Goal: Transaction & Acquisition: Purchase product/service

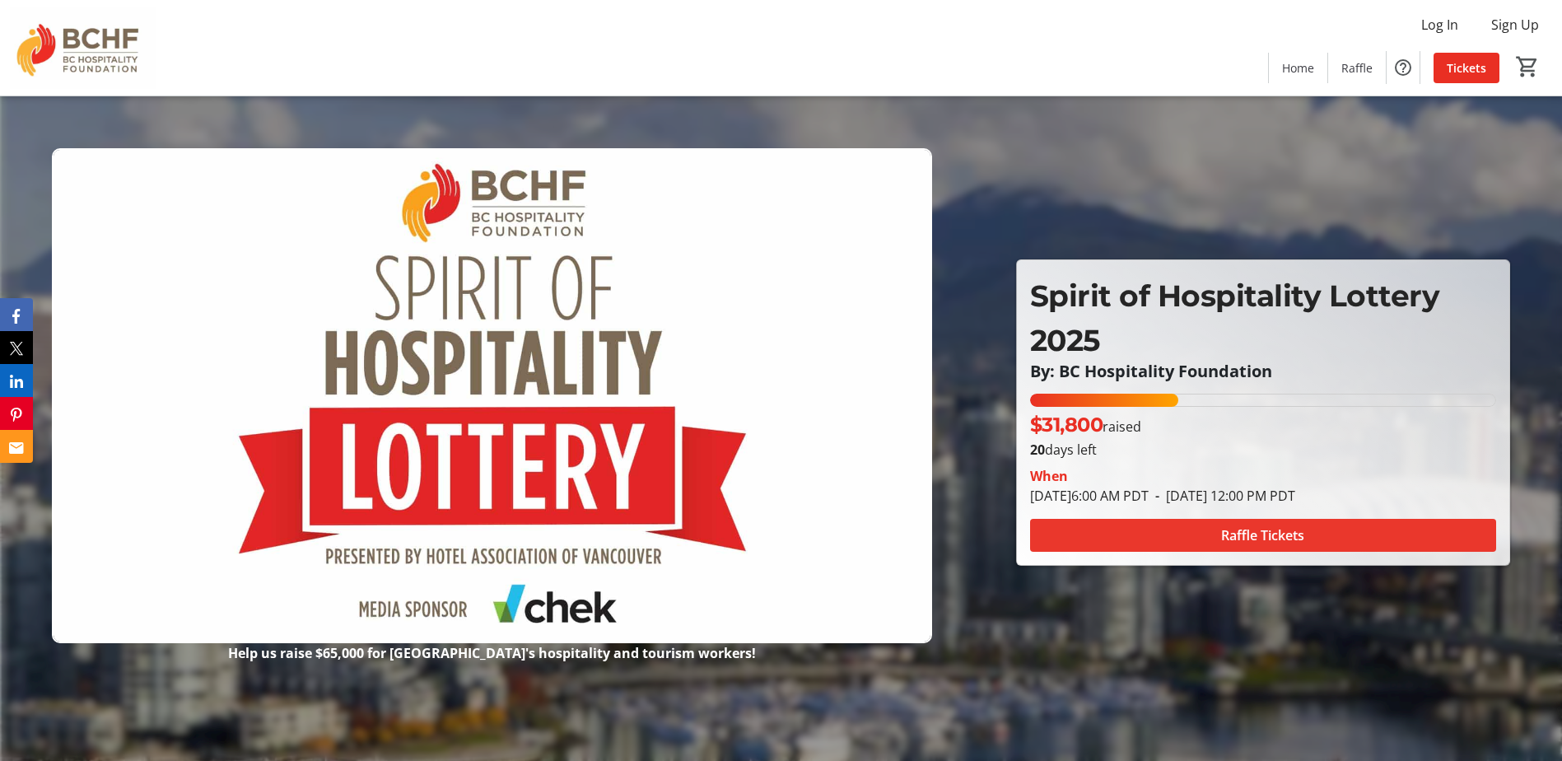
click at [1284, 540] on span "Raffle Tickets" at bounding box center [1262, 535] width 83 height 20
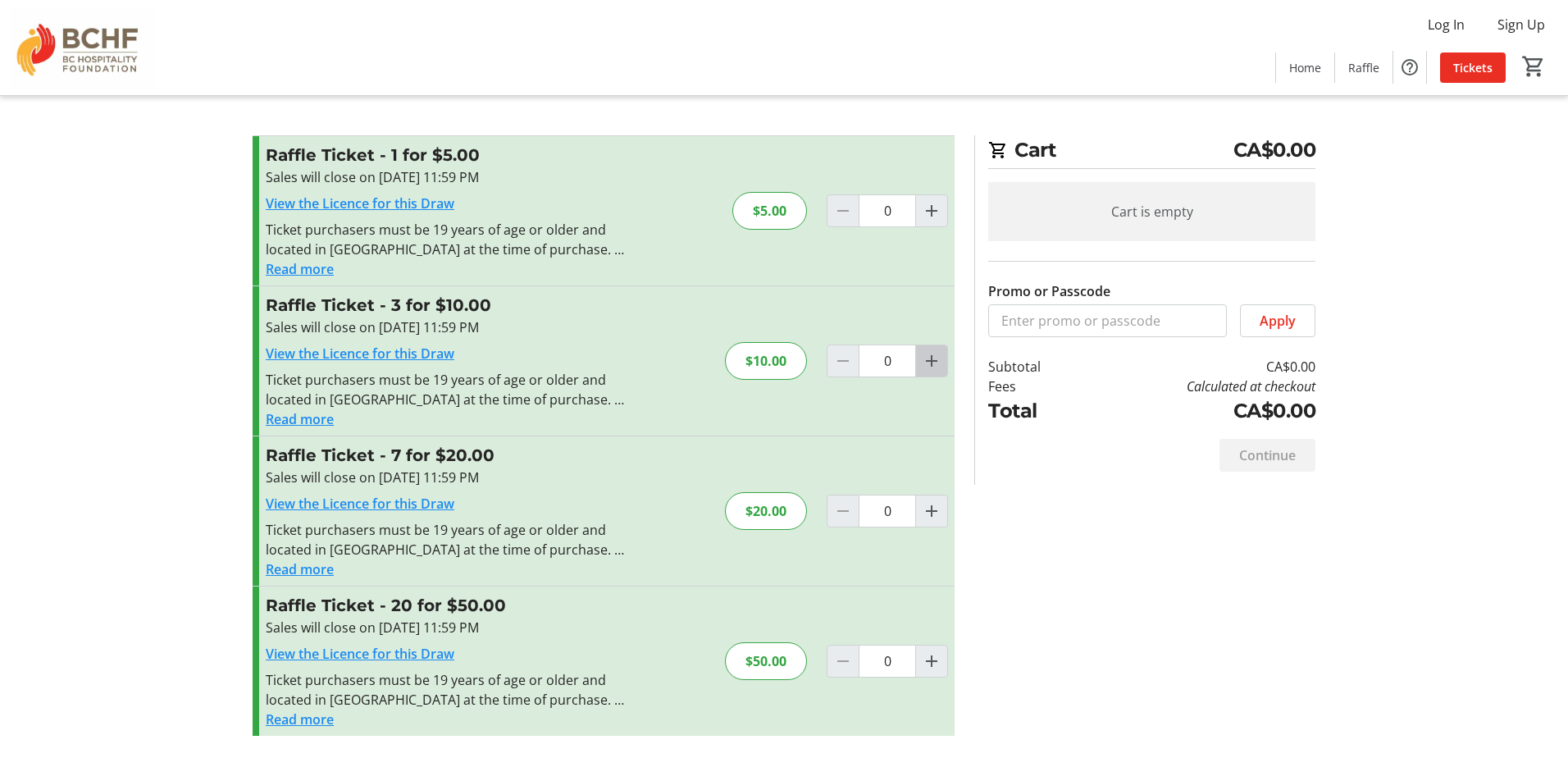
click at [923, 359] on mat-icon "Increment by one" at bounding box center [932, 361] width 20 height 20
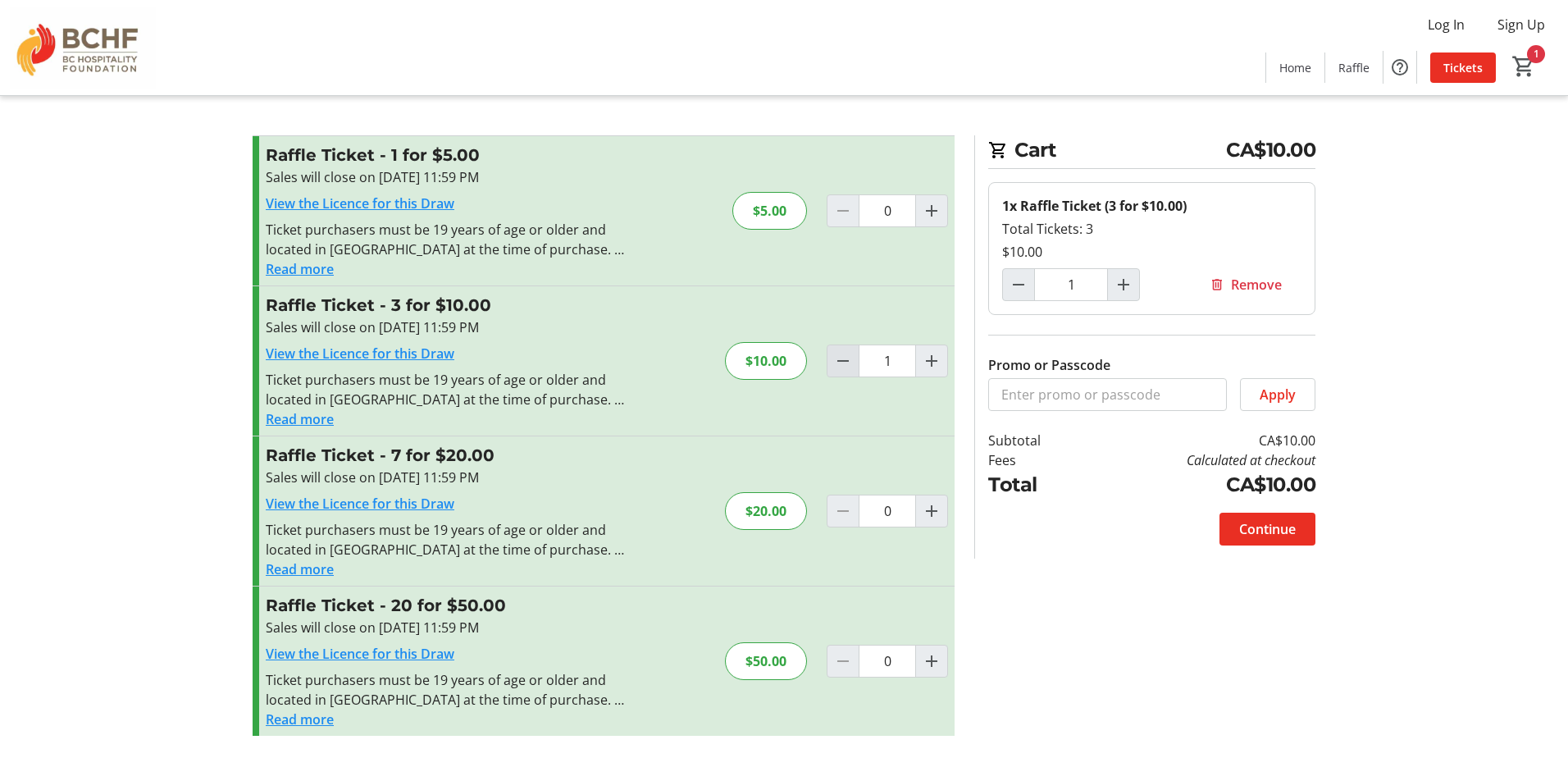
click at [840, 352] on mat-icon "Decrement by one" at bounding box center [844, 361] width 20 height 20
type input "0"
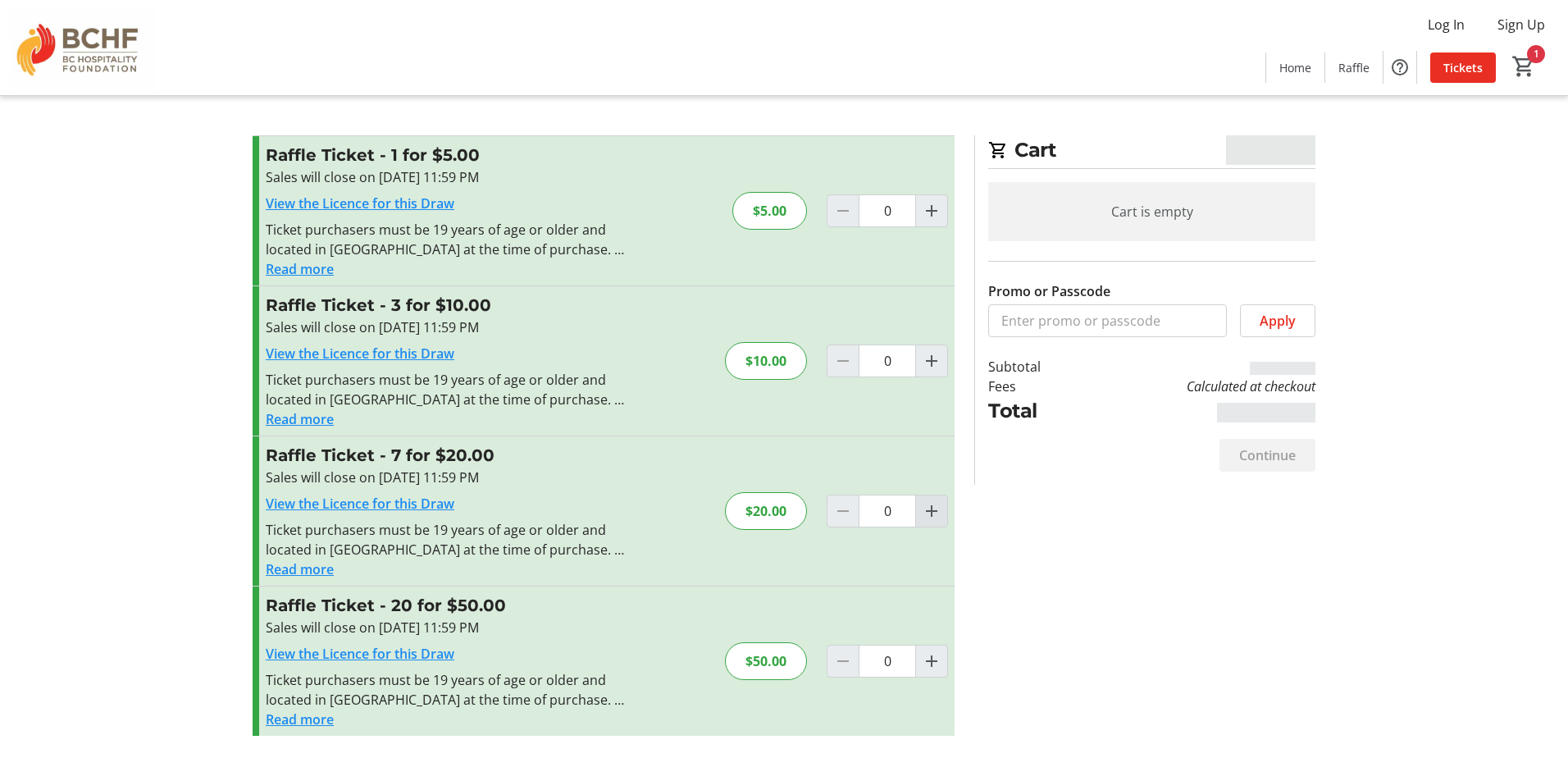
click at [934, 518] on mat-icon "Increment by one" at bounding box center [932, 511] width 20 height 20
type input "1"
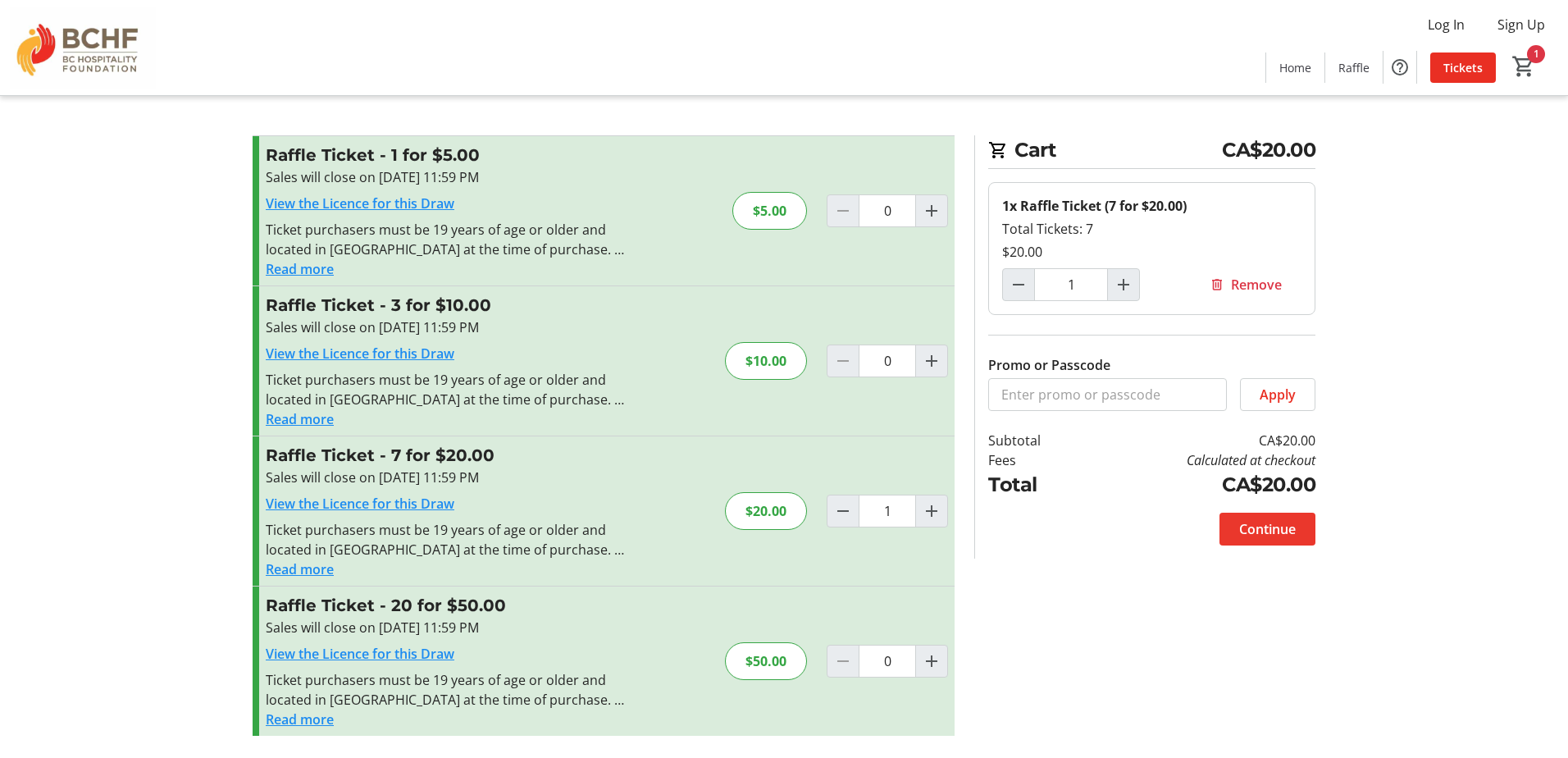
click at [1263, 515] on span at bounding box center [1267, 529] width 96 height 40
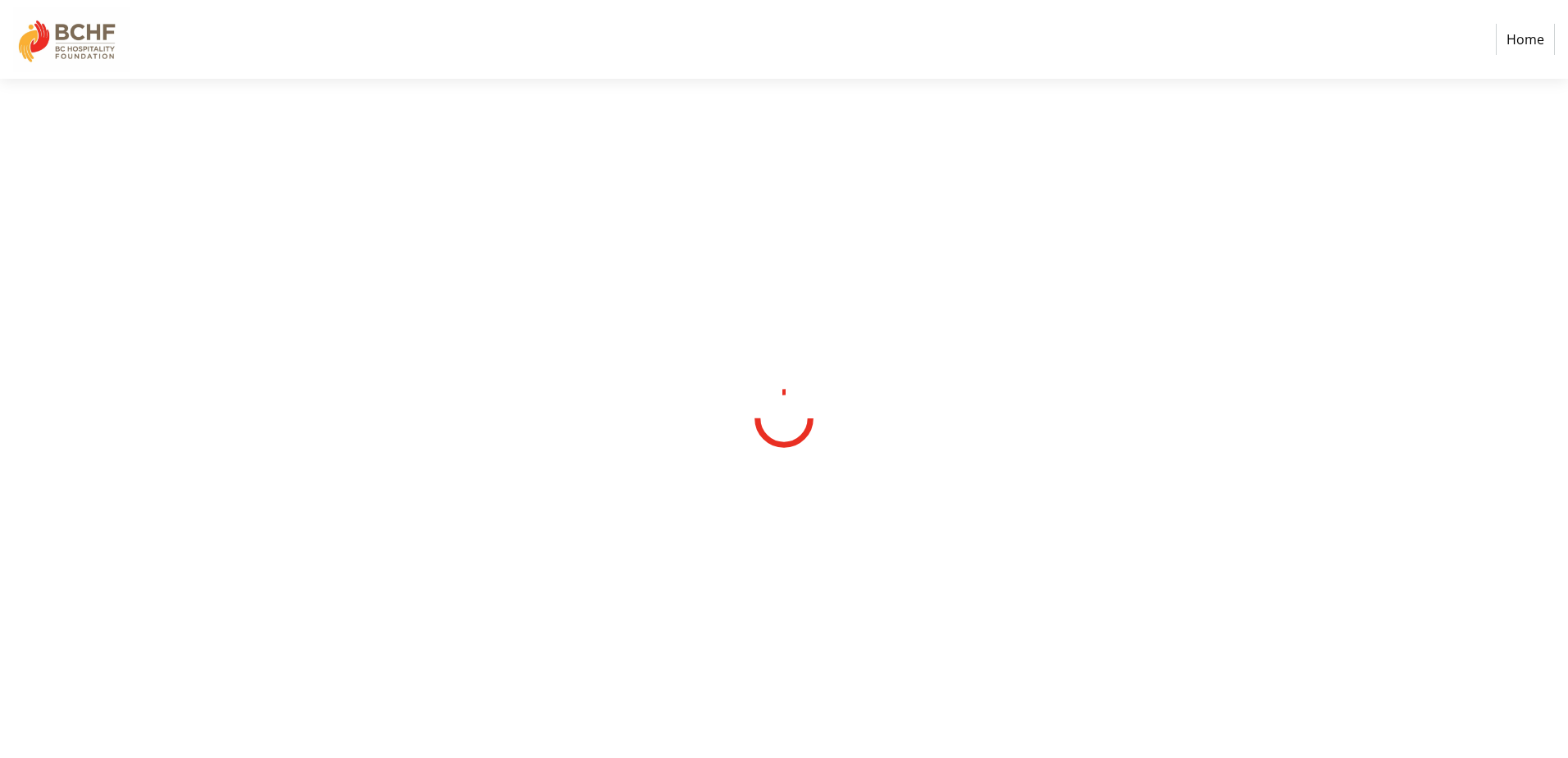
select select "CA"
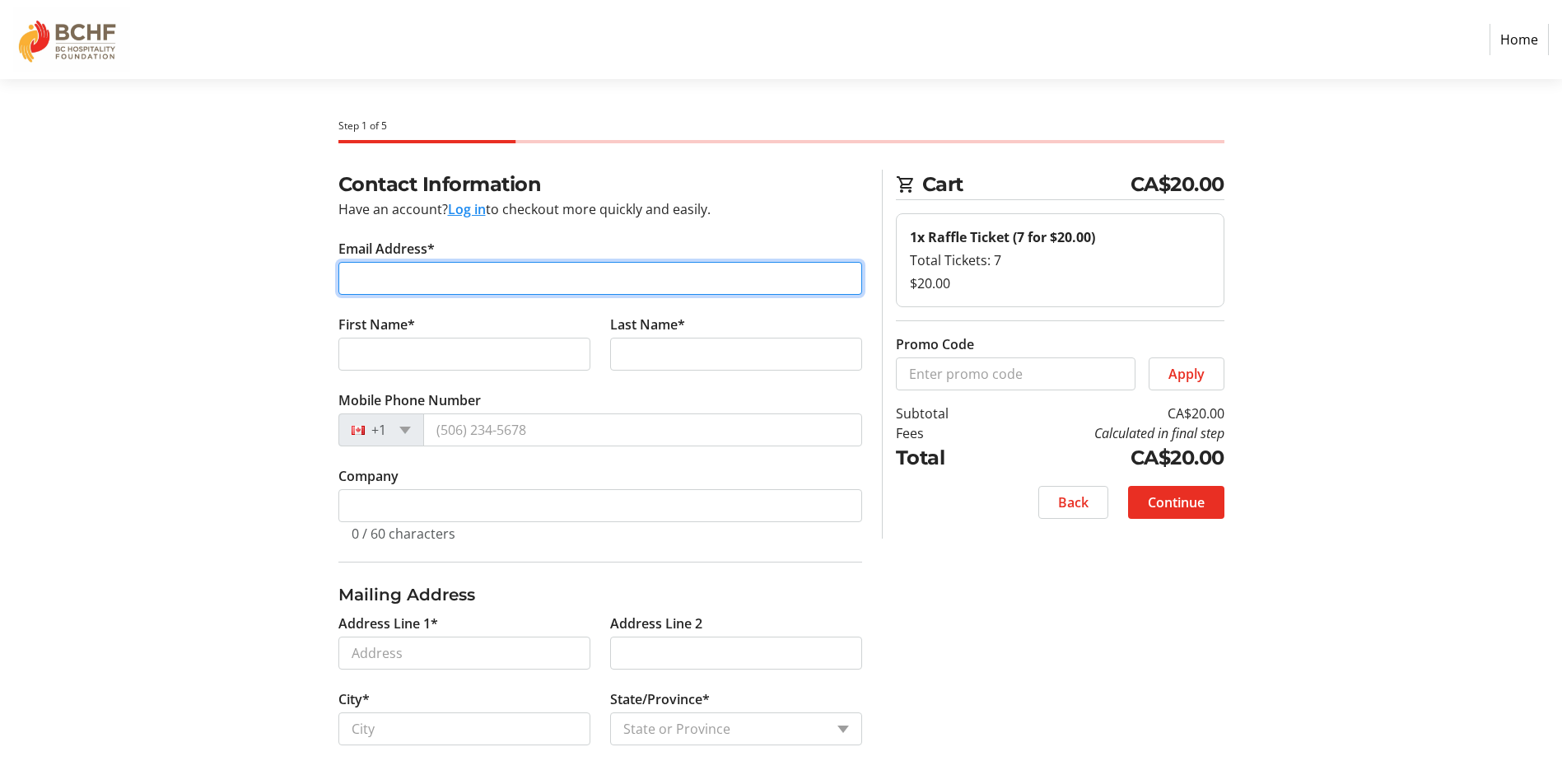
drag, startPoint x: 563, startPoint y: 274, endPoint x: 562, endPoint y: 287, distance: 12.5
click at [563, 279] on input "Email Address*" at bounding box center [600, 278] width 524 height 33
type input "[EMAIL_ADDRESS][DOMAIN_NAME]"
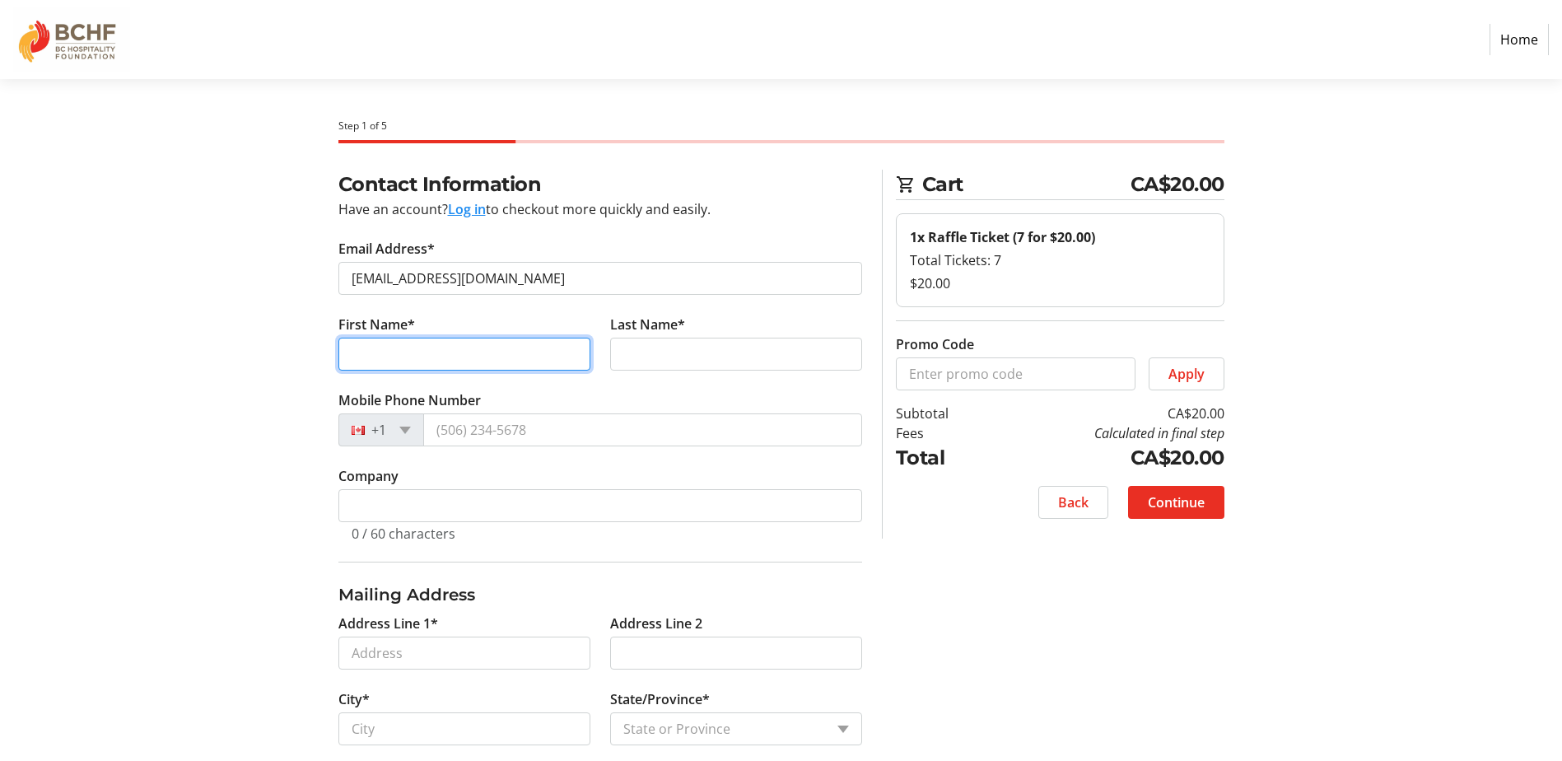
type input "[PERSON_NAME]"
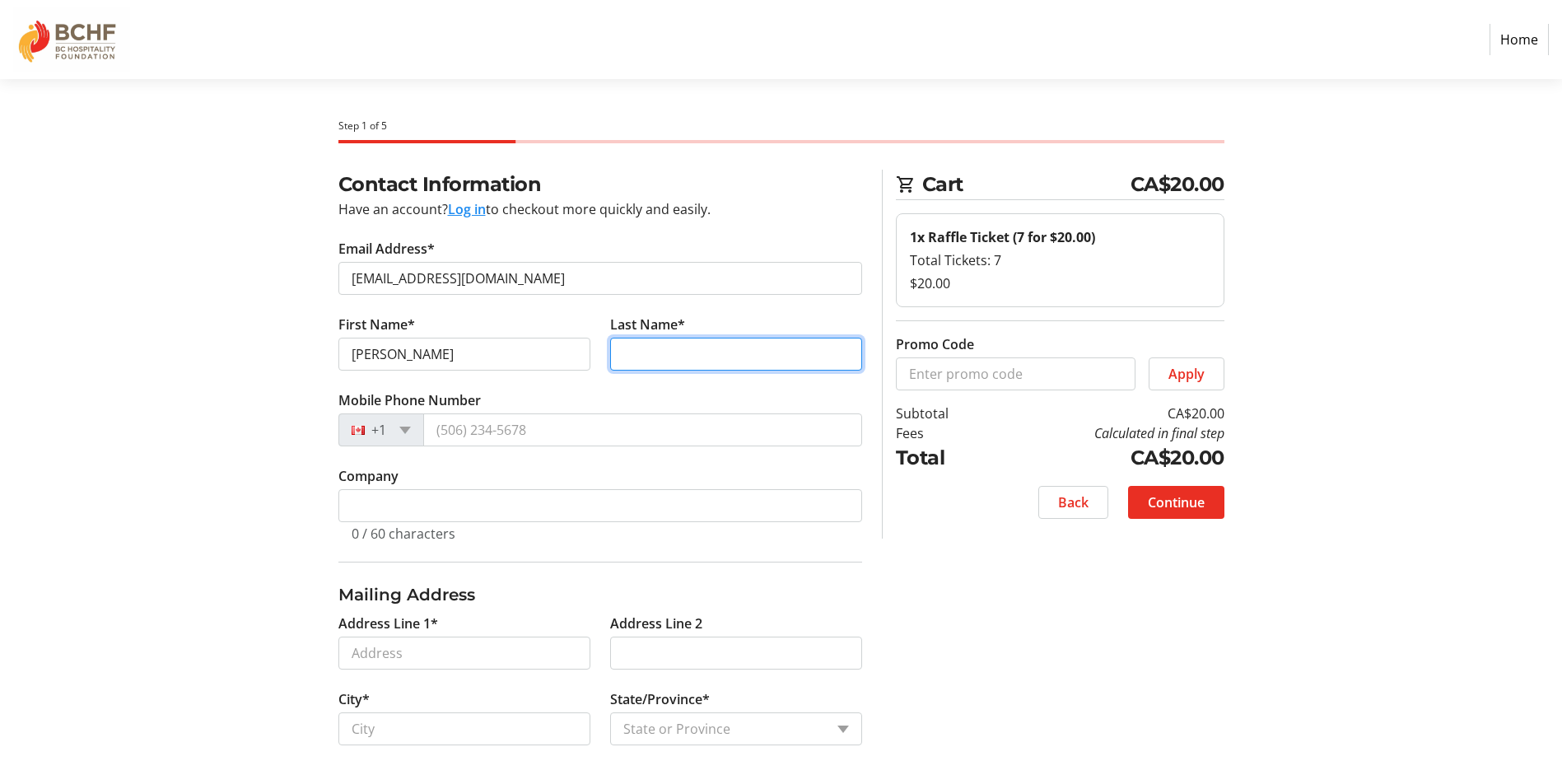
type input "[PERSON_NAME]"
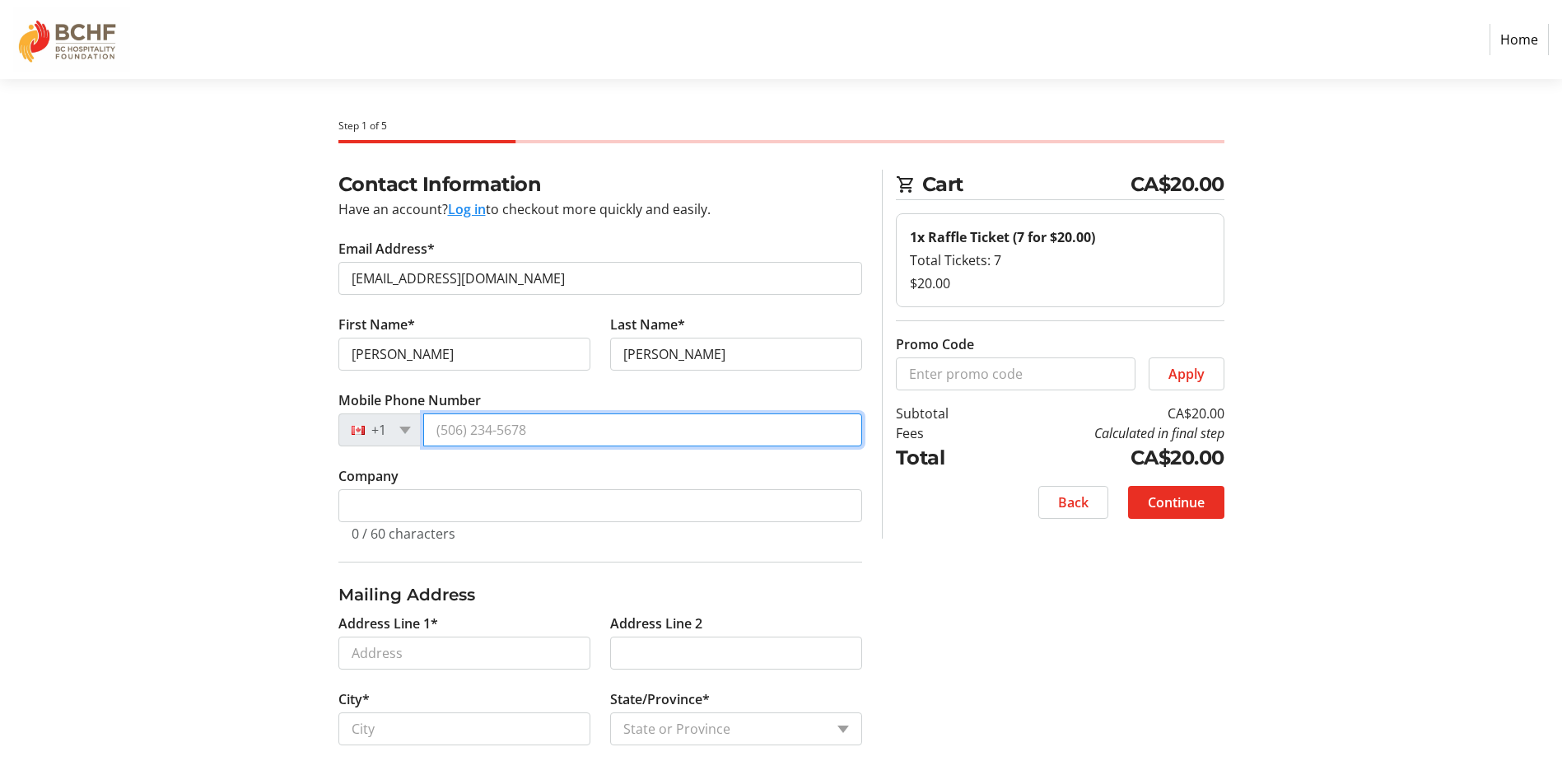
type input "[PHONE_NUMBER]"
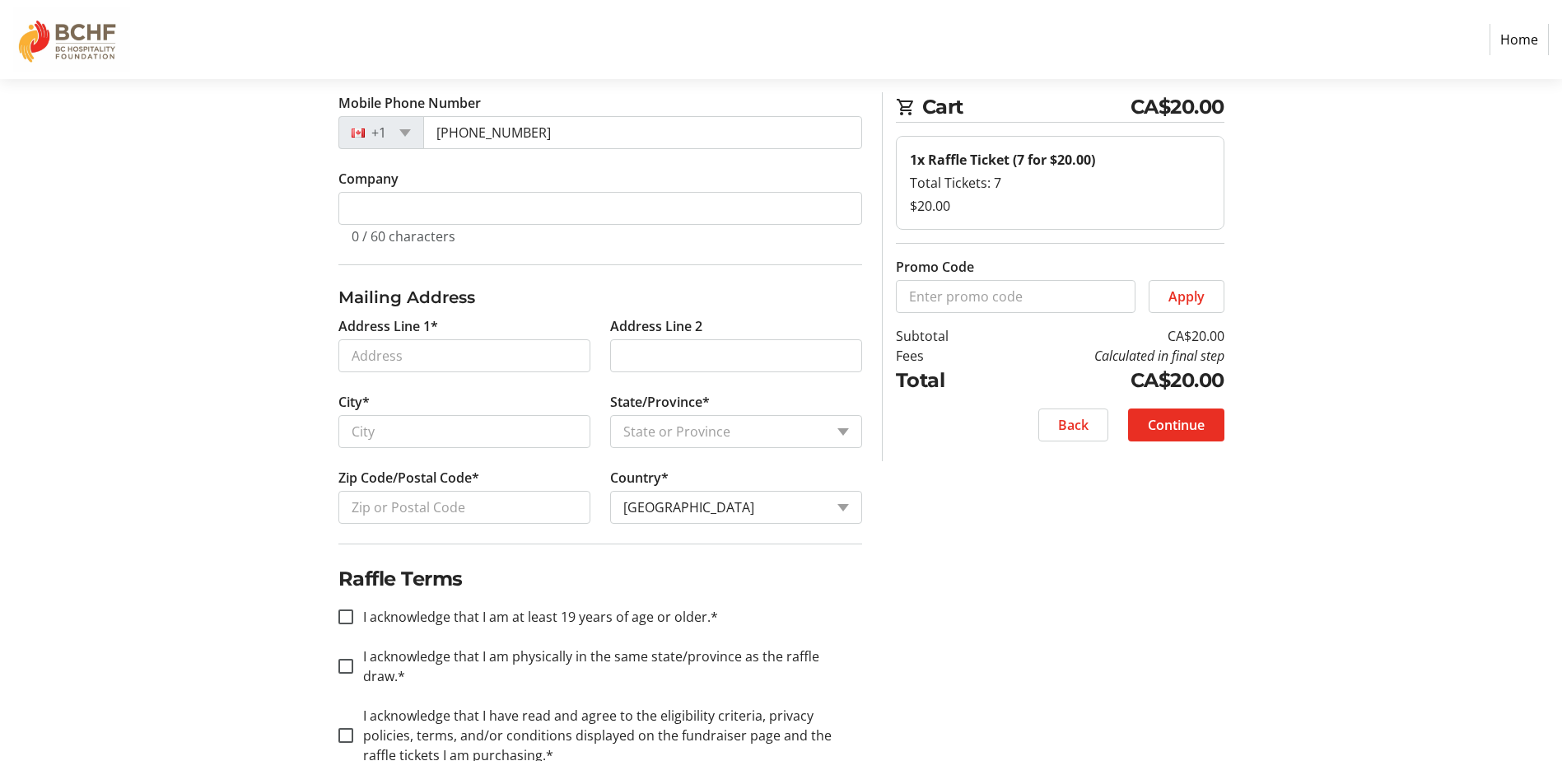
scroll to position [321, 0]
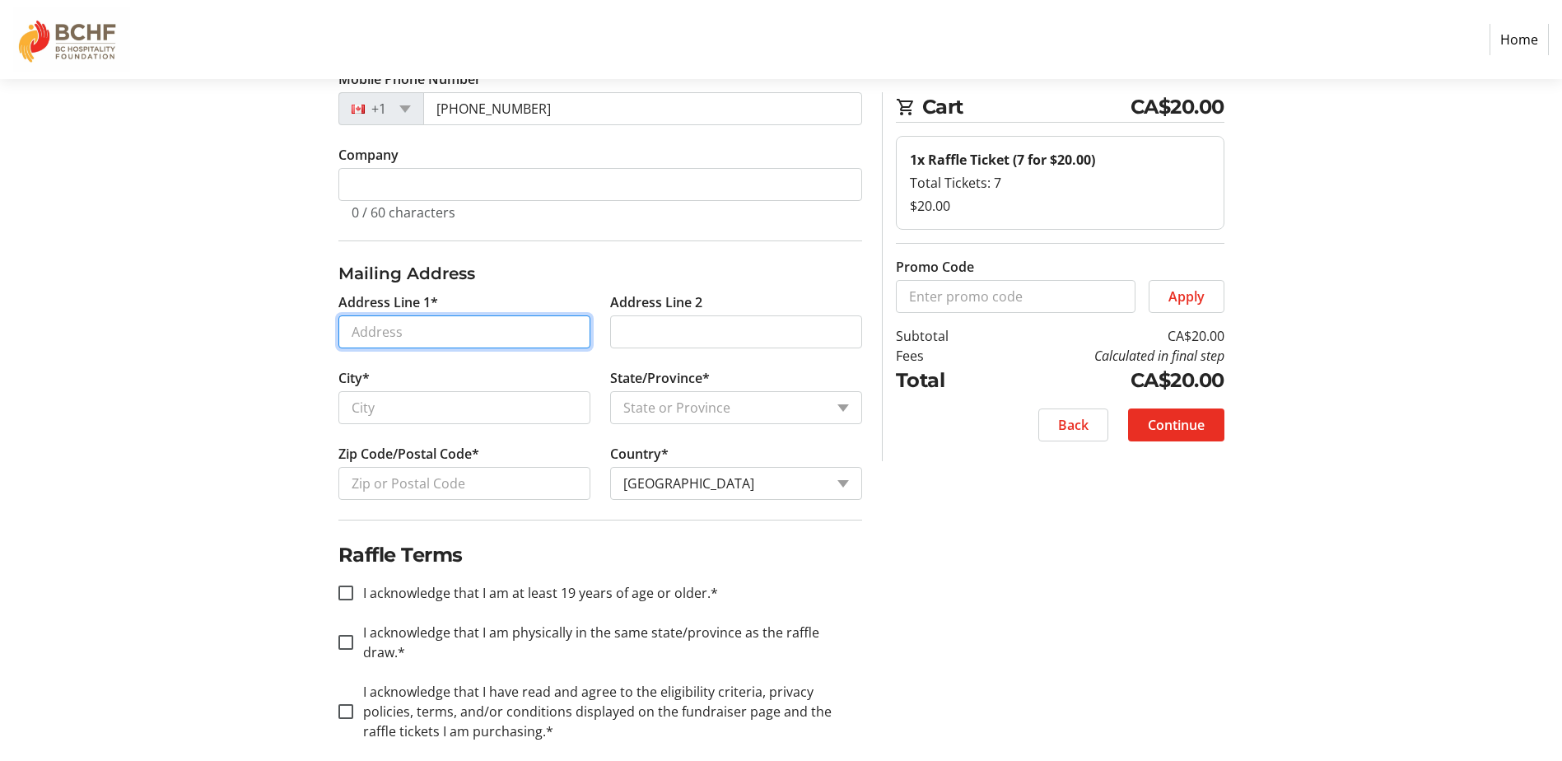
click at [473, 325] on input "Address Line 1*" at bounding box center [464, 331] width 252 height 33
type input "[STREET_ADDRESS]"
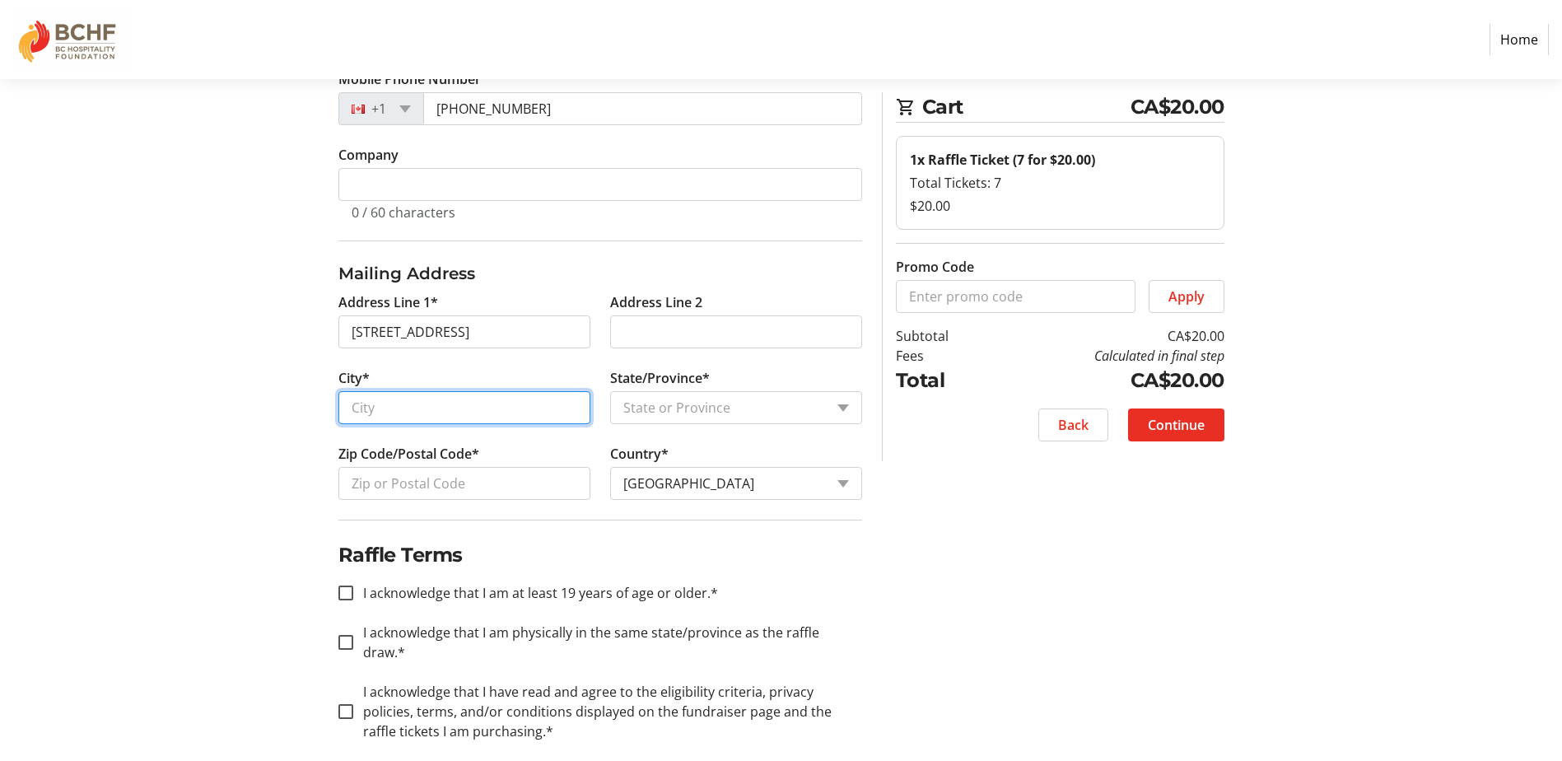
type input "Kelowna"
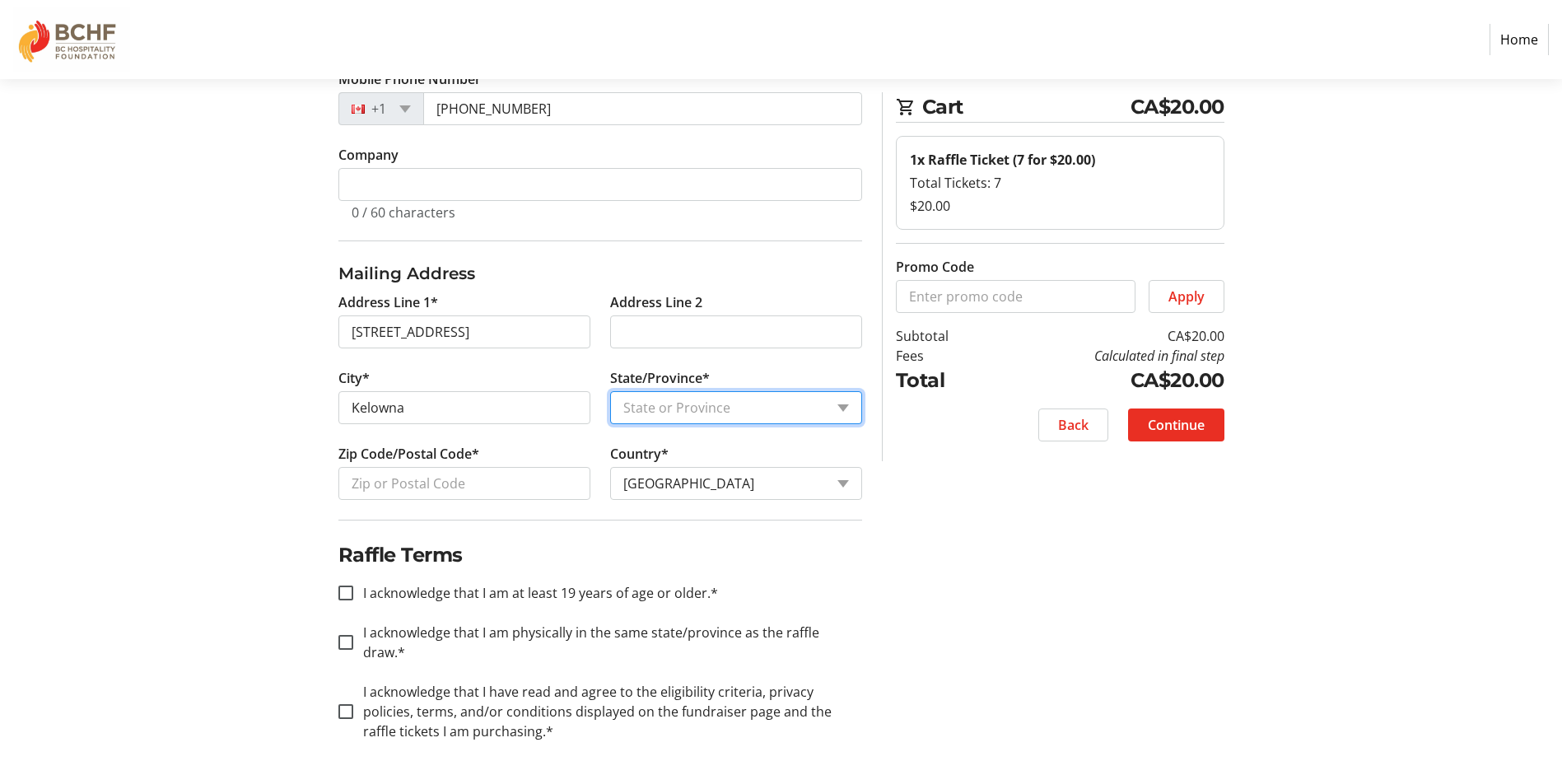
select select "BC"
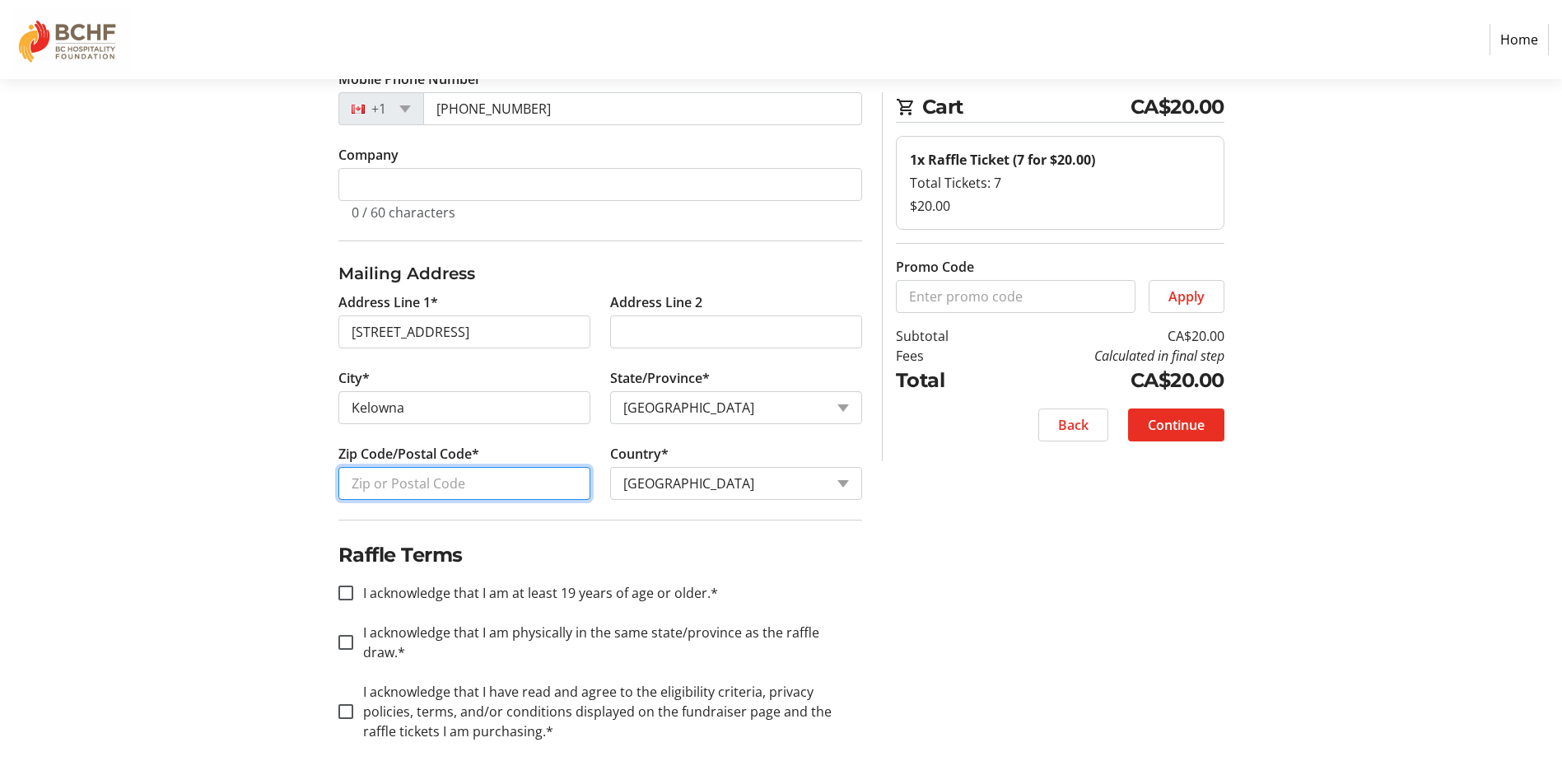
type input "V1W 3A5"
click at [346, 602] on div at bounding box center [346, 593] width 40 height 40
checkbox input "true"
click at [341, 635] on input "I acknowledge that I am physically in the same state/province as the raffle dra…" at bounding box center [345, 642] width 15 height 15
checkbox input "true"
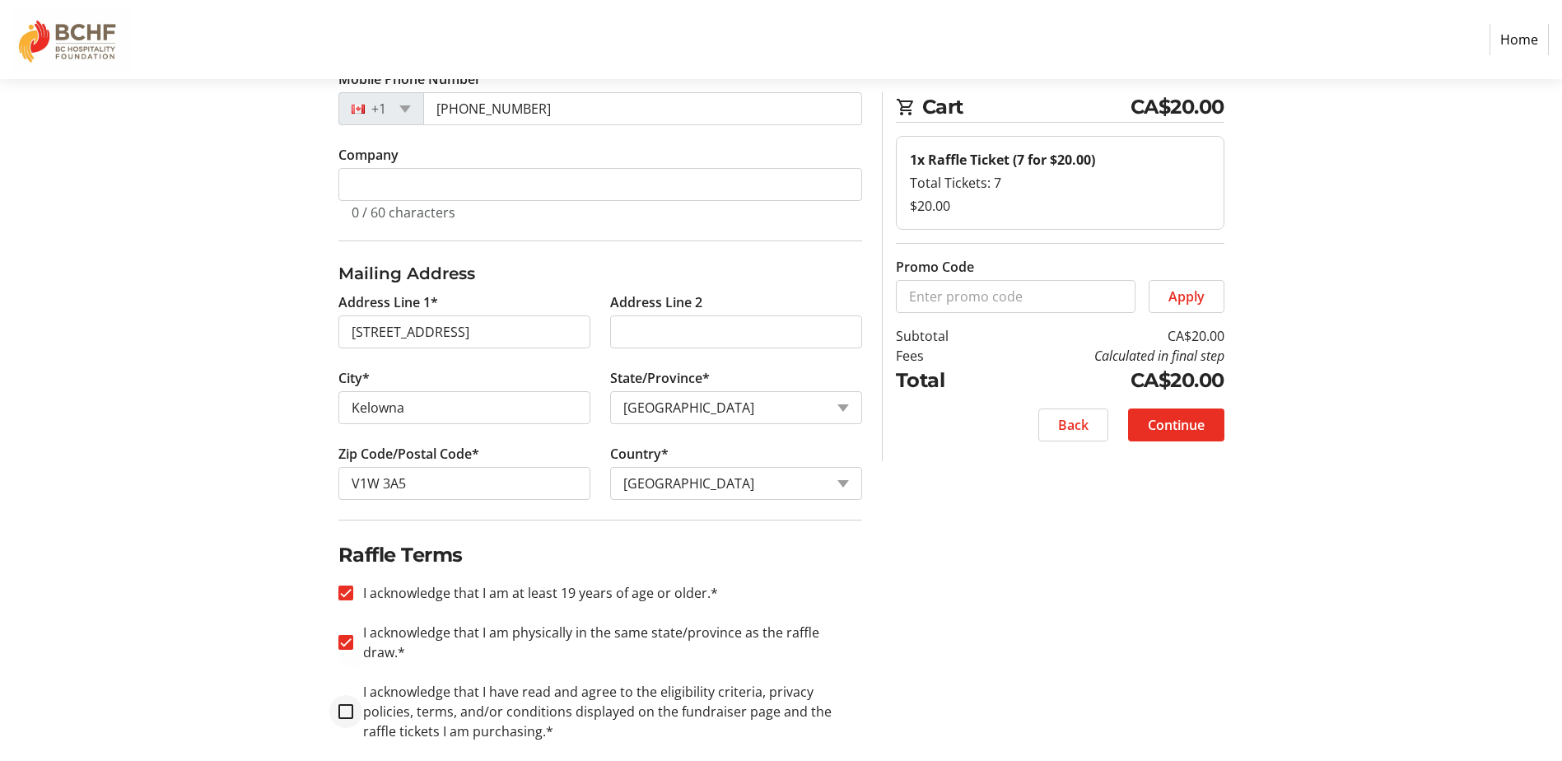
click at [348, 692] on div at bounding box center [346, 712] width 40 height 40
checkbox input "true"
click at [1180, 436] on span at bounding box center [1176, 425] width 96 height 40
